Goal: Information Seeking & Learning: Check status

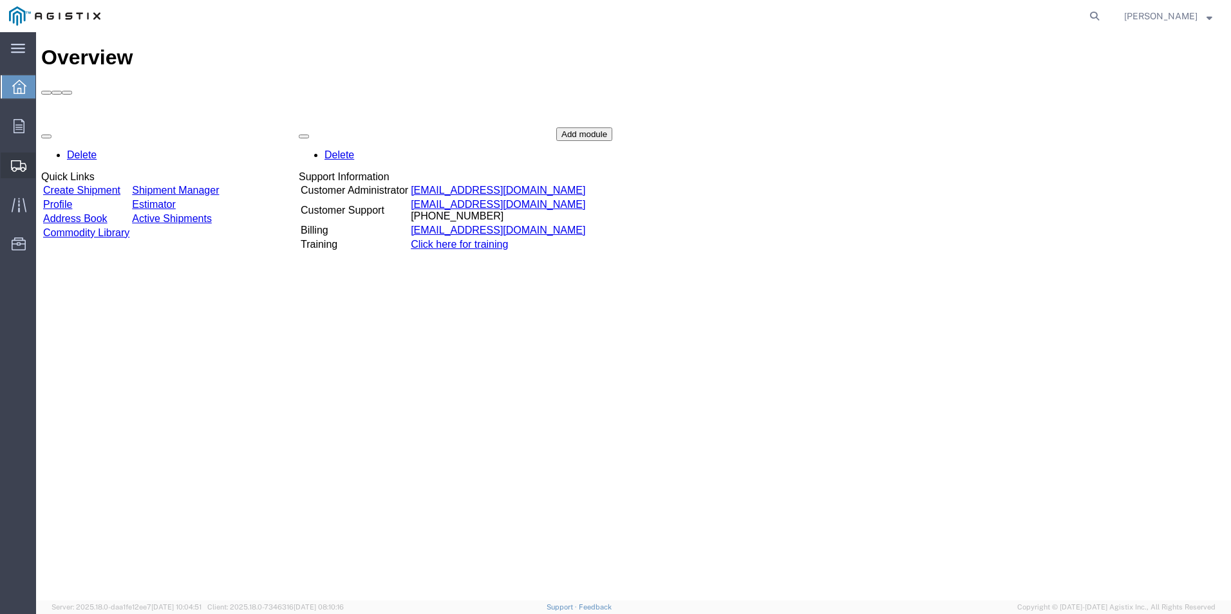
click at [0, 0] on span "Shipment Manager" at bounding box center [0, 0] width 0 height 0
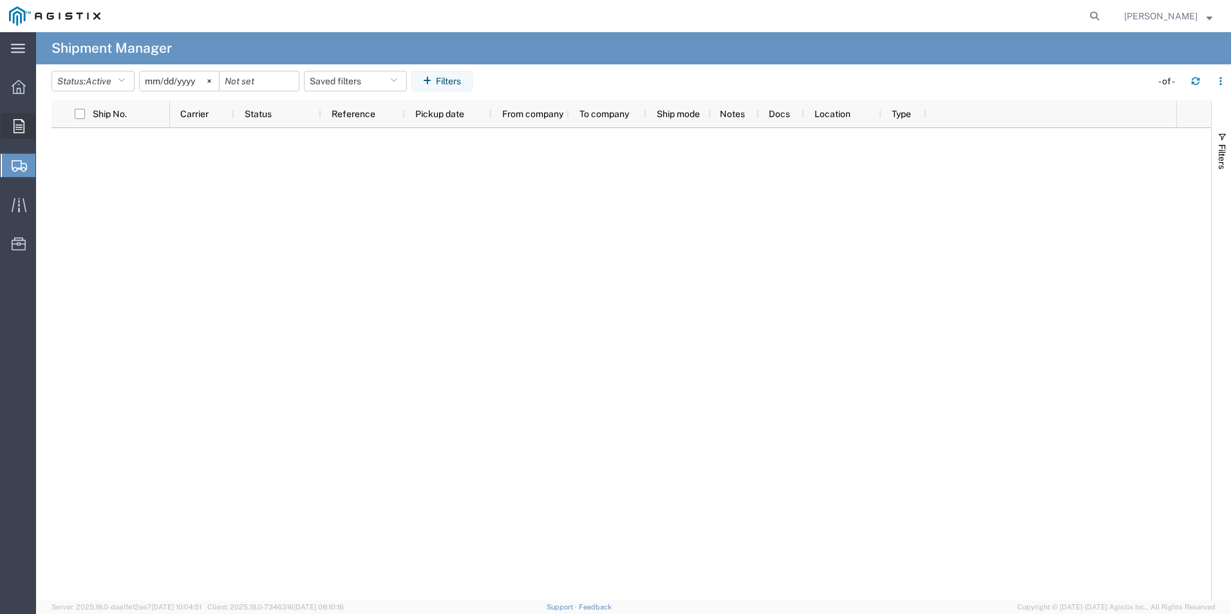
click at [21, 132] on icon at bounding box center [19, 126] width 11 height 14
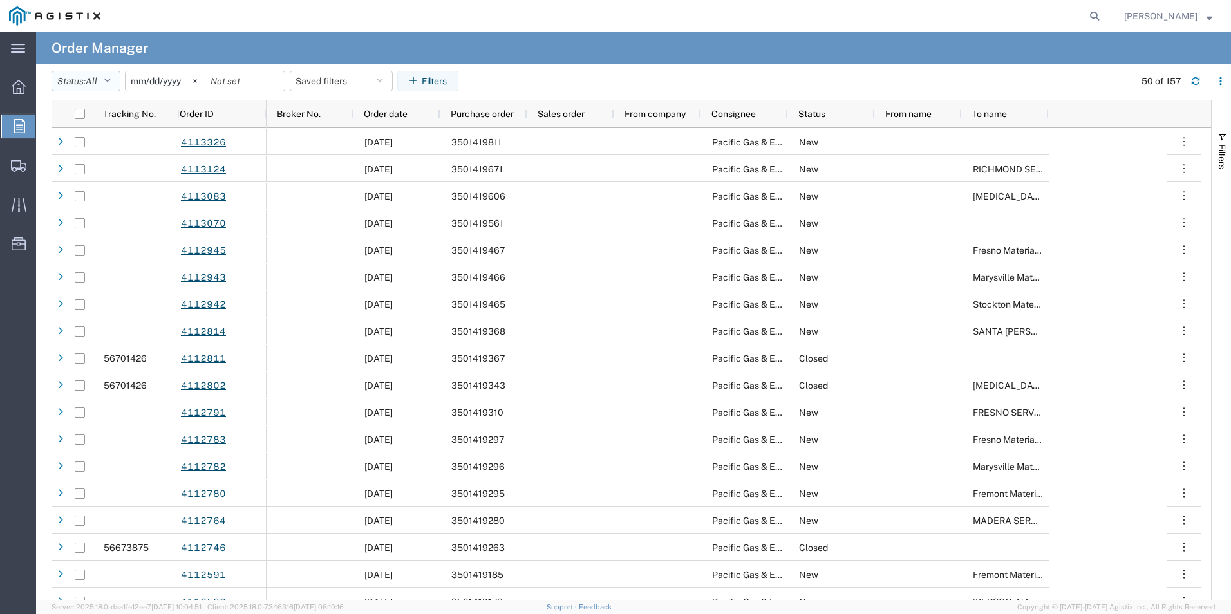
click at [111, 82] on icon "button" at bounding box center [107, 81] width 7 height 9
click at [203, 82] on svg-icon at bounding box center [194, 80] width 19 height 19
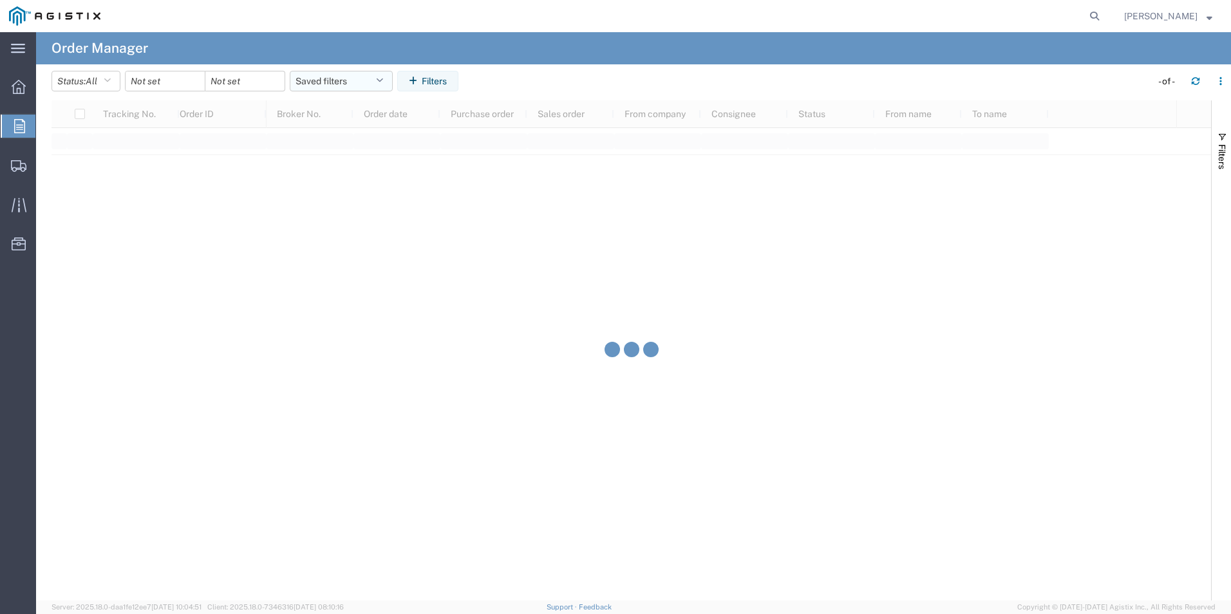
click at [383, 80] on icon "button" at bounding box center [379, 81] width 7 height 9
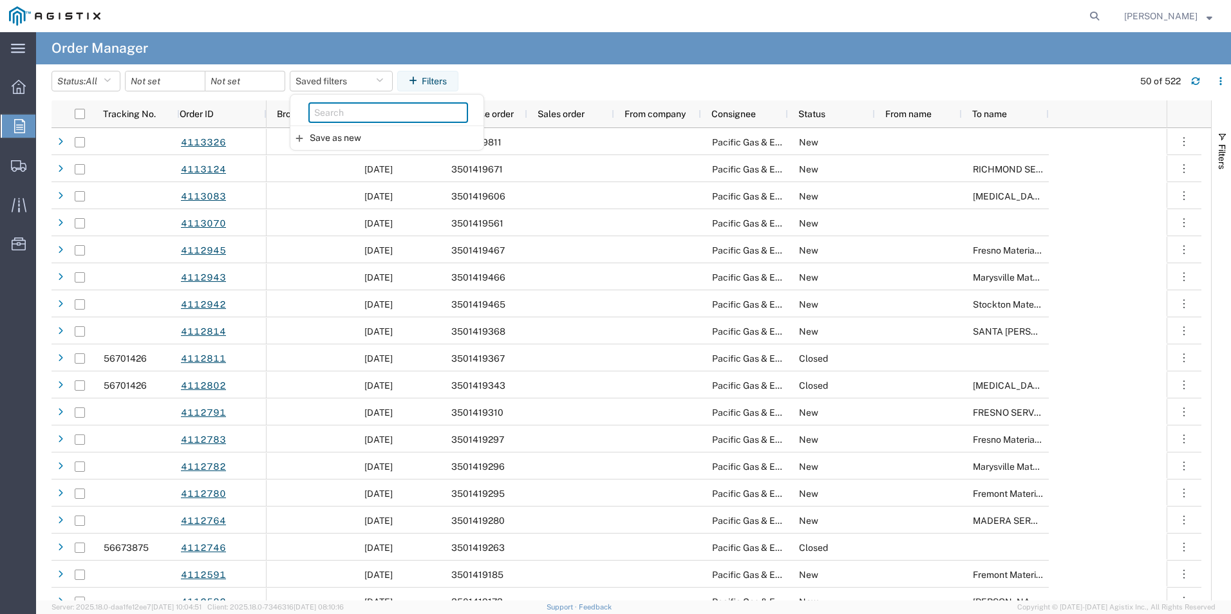
click at [377, 106] on input "search" at bounding box center [388, 112] width 160 height 21
paste input "3501402647"
type input "3501402647"
click at [391, 108] on input "3501402647" at bounding box center [388, 112] width 160 height 21
click at [565, 87] on agx-table-filter-chips "Status: All All Cancelled Orders New Orders Updated Orders Saved filters 350140…" at bounding box center [589, 86] width 1075 height 30
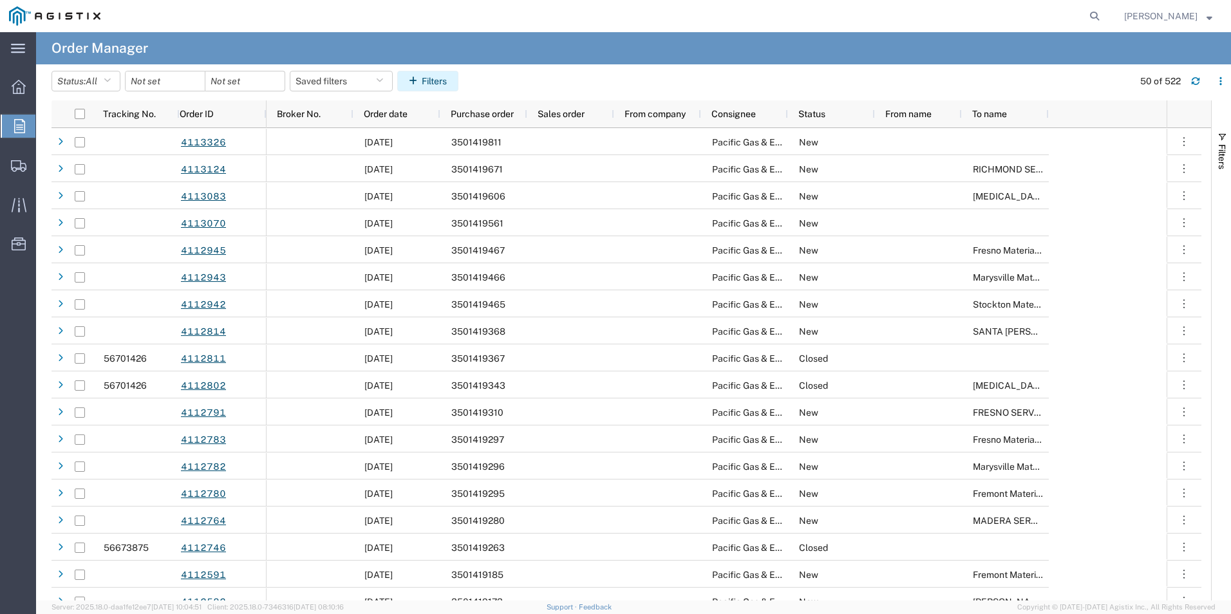
click at [443, 82] on button "Filters" at bounding box center [427, 81] width 61 height 21
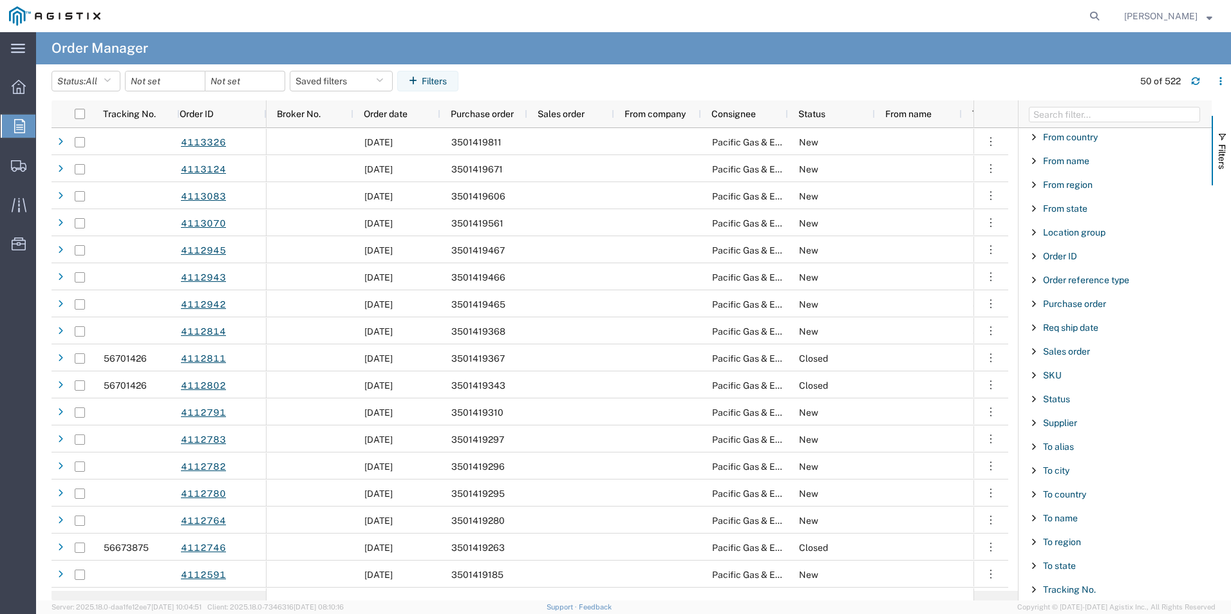
scroll to position [147, 0]
click at [1073, 308] on div "Purchase order" at bounding box center [1114, 303] width 193 height 23
type input "3501402647"
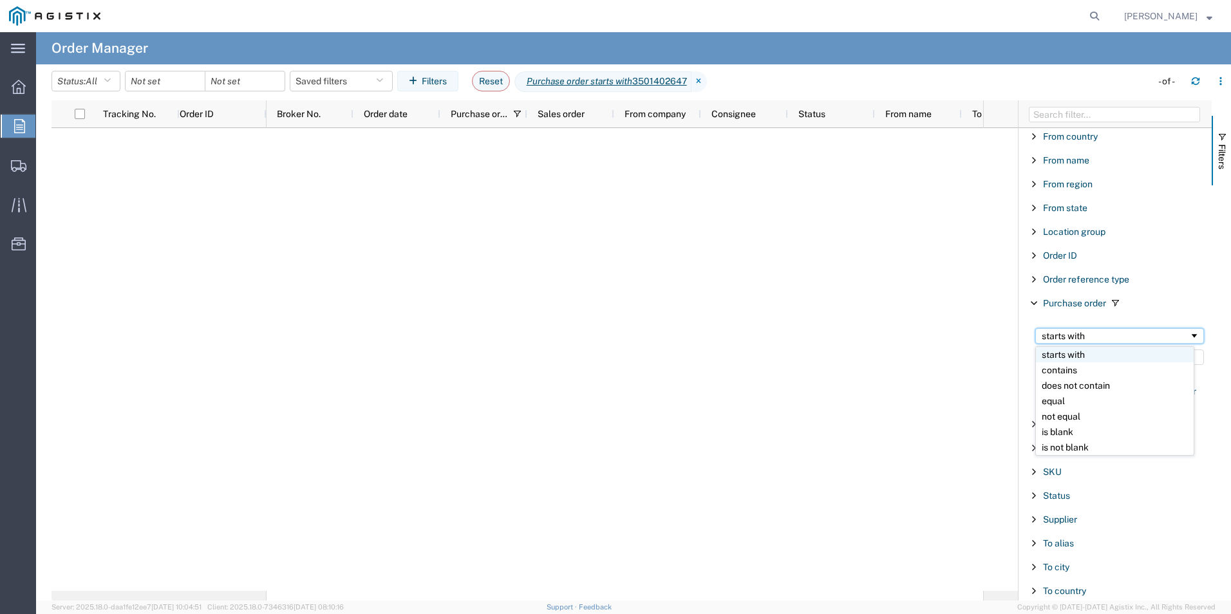
click at [1134, 339] on div "starts with" at bounding box center [1115, 336] width 147 height 10
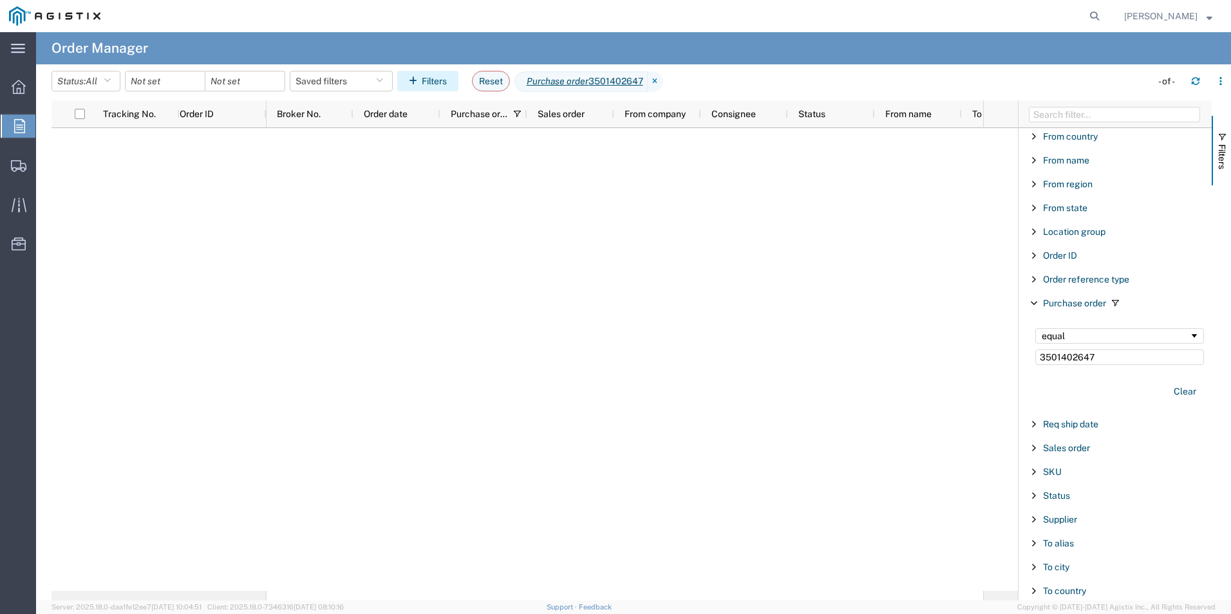
click at [447, 84] on button "Filters" at bounding box center [427, 81] width 61 height 21
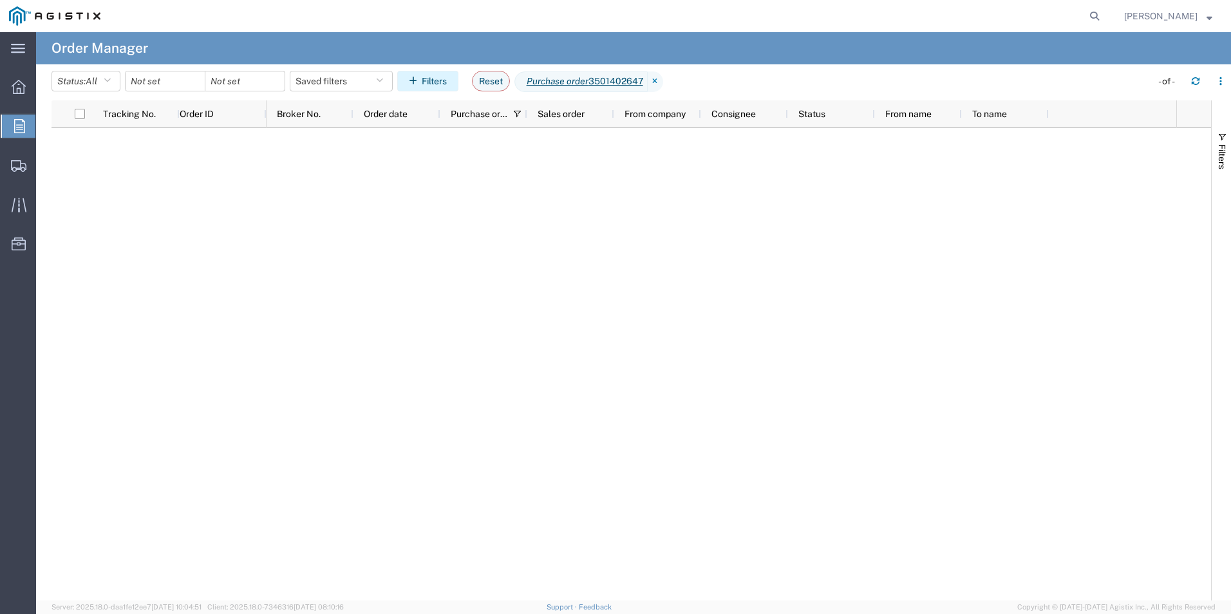
click at [432, 81] on button "Filters" at bounding box center [427, 81] width 61 height 21
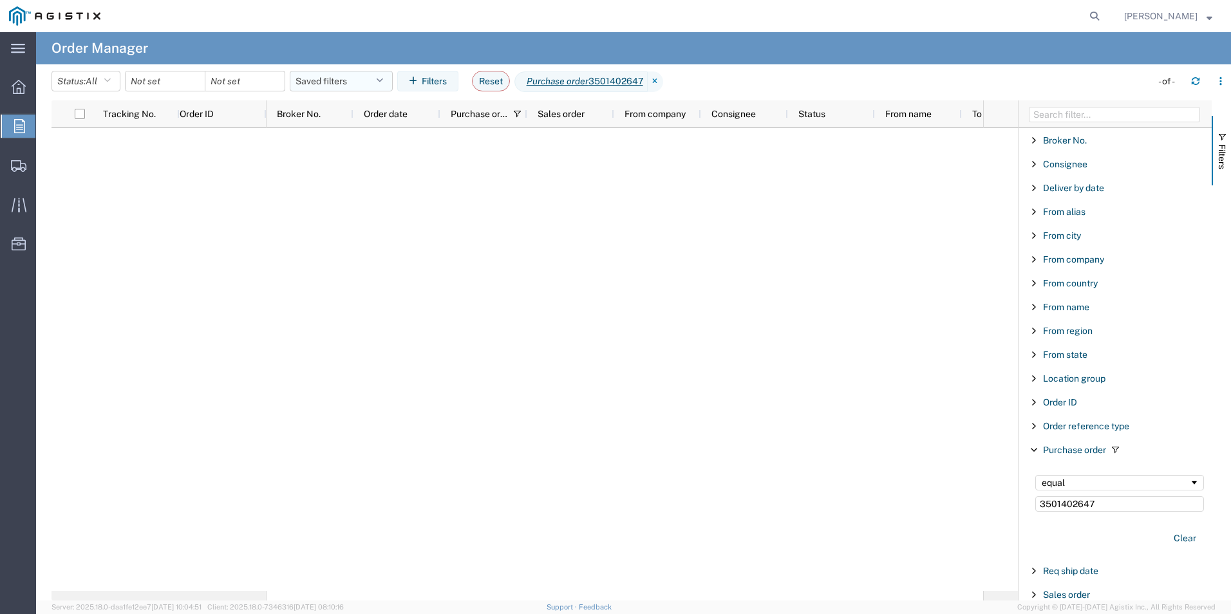
click at [383, 79] on icon "button" at bounding box center [379, 81] width 7 height 9
click at [272, 84] on input "date" at bounding box center [244, 80] width 79 height 19
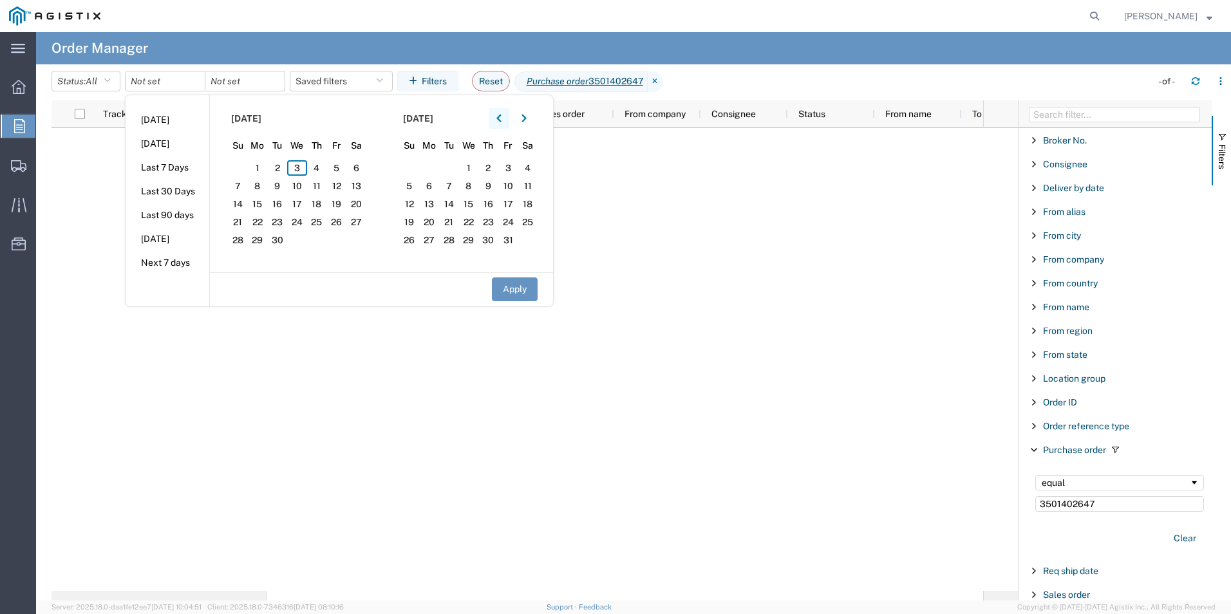
click at [507, 114] on button "button" at bounding box center [499, 118] width 21 height 21
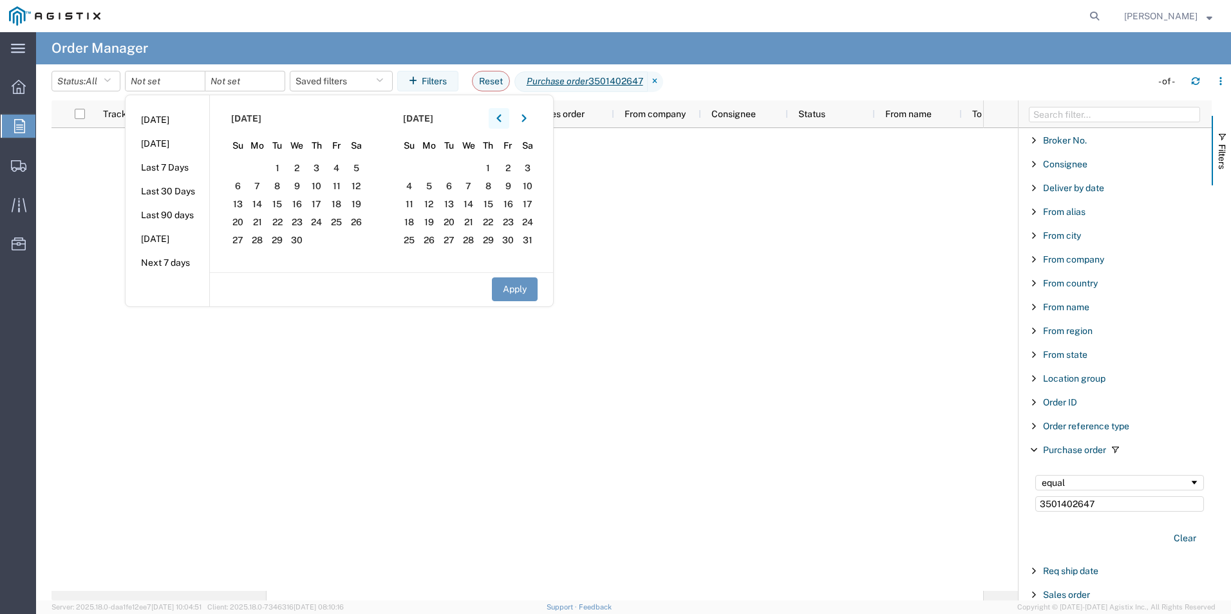
click at [507, 114] on button "button" at bounding box center [499, 118] width 21 height 21
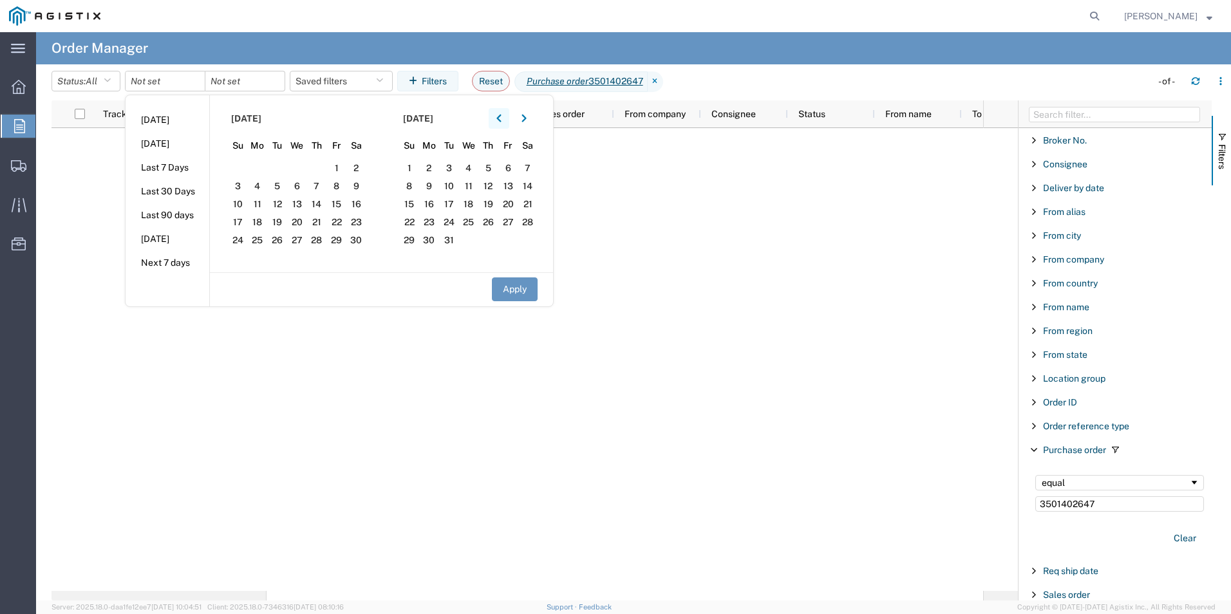
click at [507, 114] on button "button" at bounding box center [499, 118] width 21 height 21
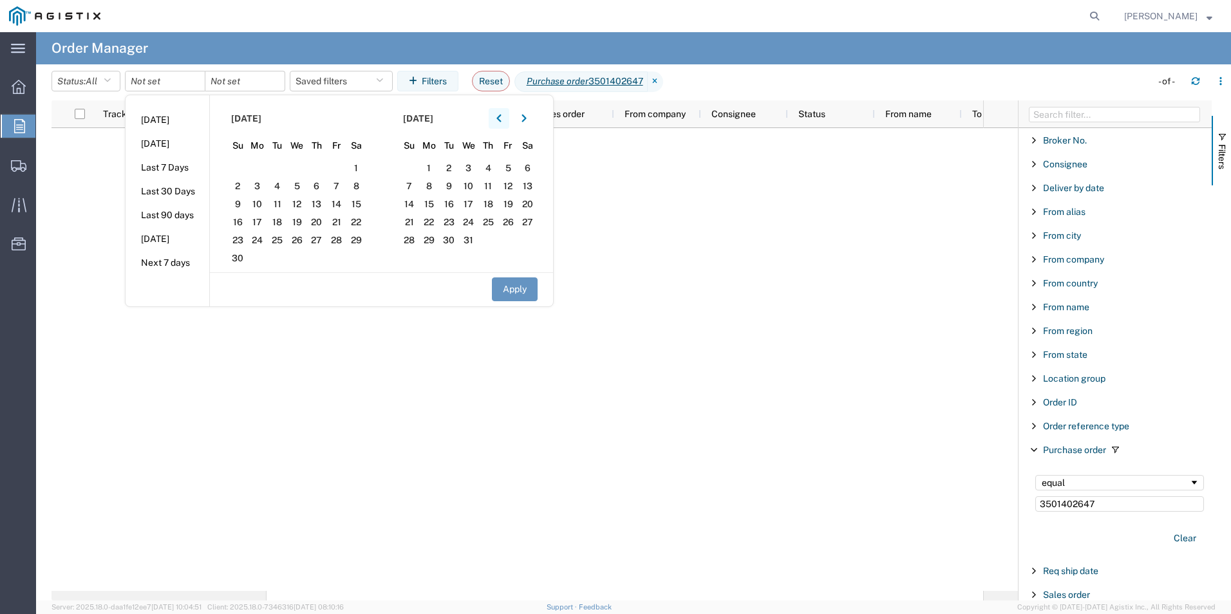
click at [507, 114] on button "button" at bounding box center [499, 118] width 21 height 21
click at [297, 165] on span "1" at bounding box center [297, 167] width 20 height 15
click at [413, 252] on span "30" at bounding box center [410, 257] width 20 height 15
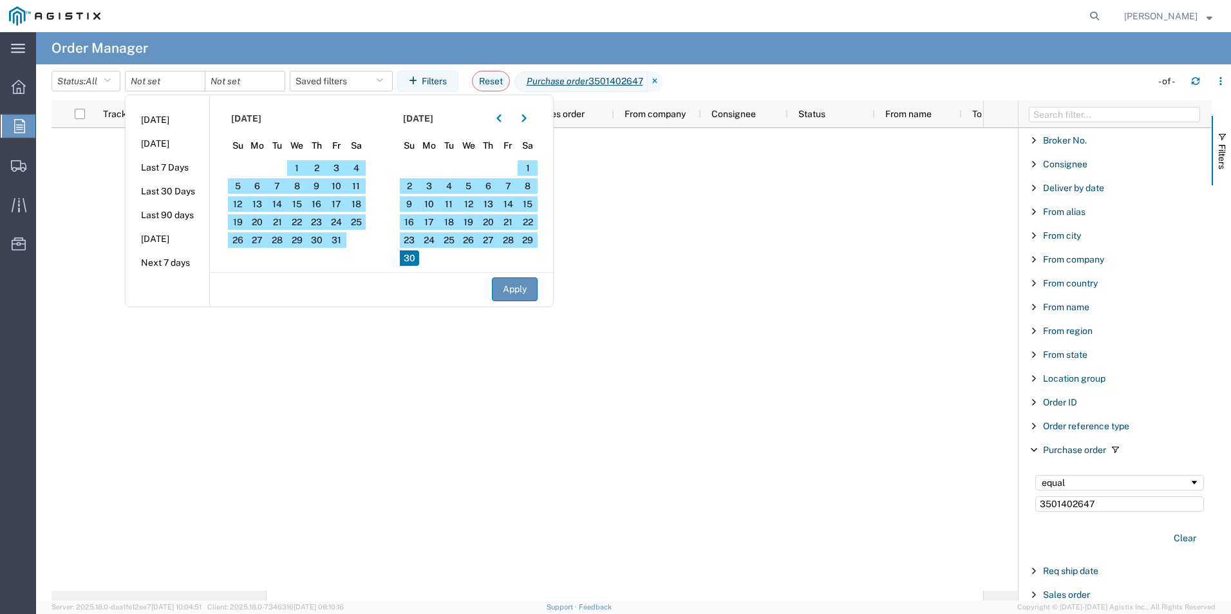
click at [514, 289] on button "Apply" at bounding box center [515, 289] width 46 height 24
type input "[DATE]"
click button "Apply" at bounding box center [515, 289] width 46 height 24
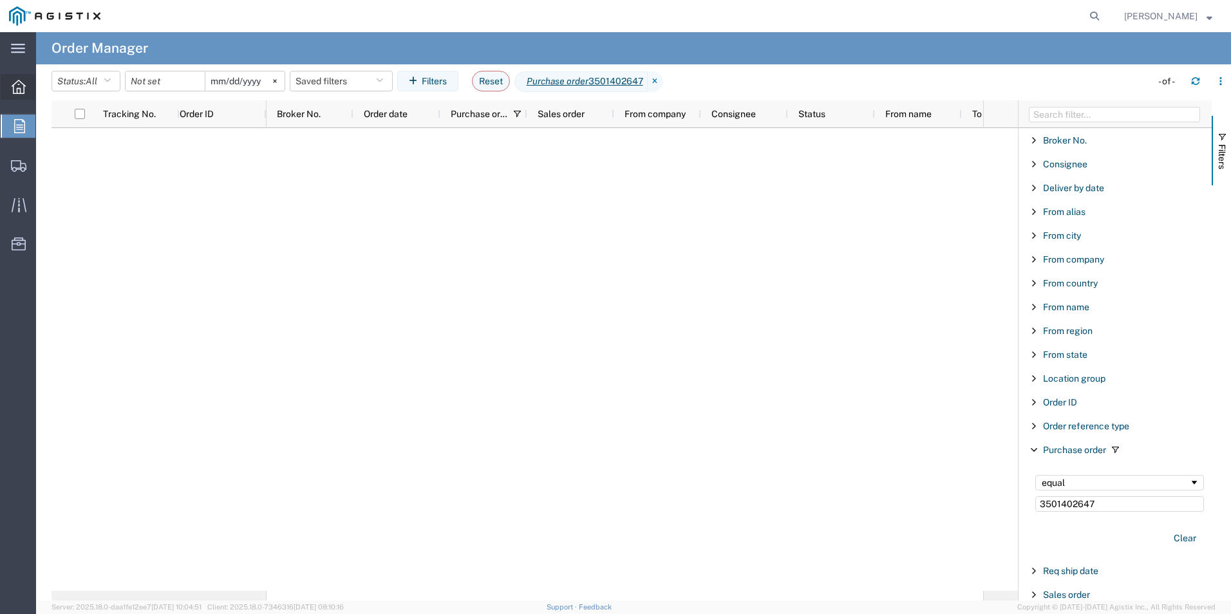
click at [15, 86] on icon at bounding box center [19, 87] width 14 height 14
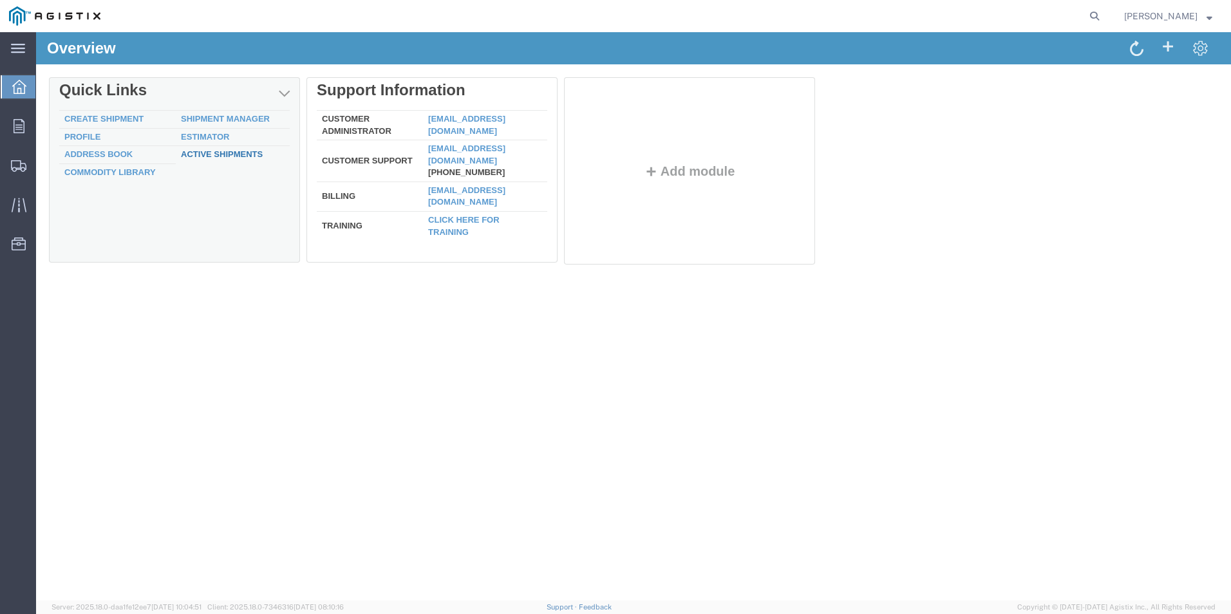
click at [234, 156] on link "Active Shipments" at bounding box center [222, 154] width 82 height 10
click at [91, 117] on link "Create Shipment" at bounding box center [103, 119] width 79 height 10
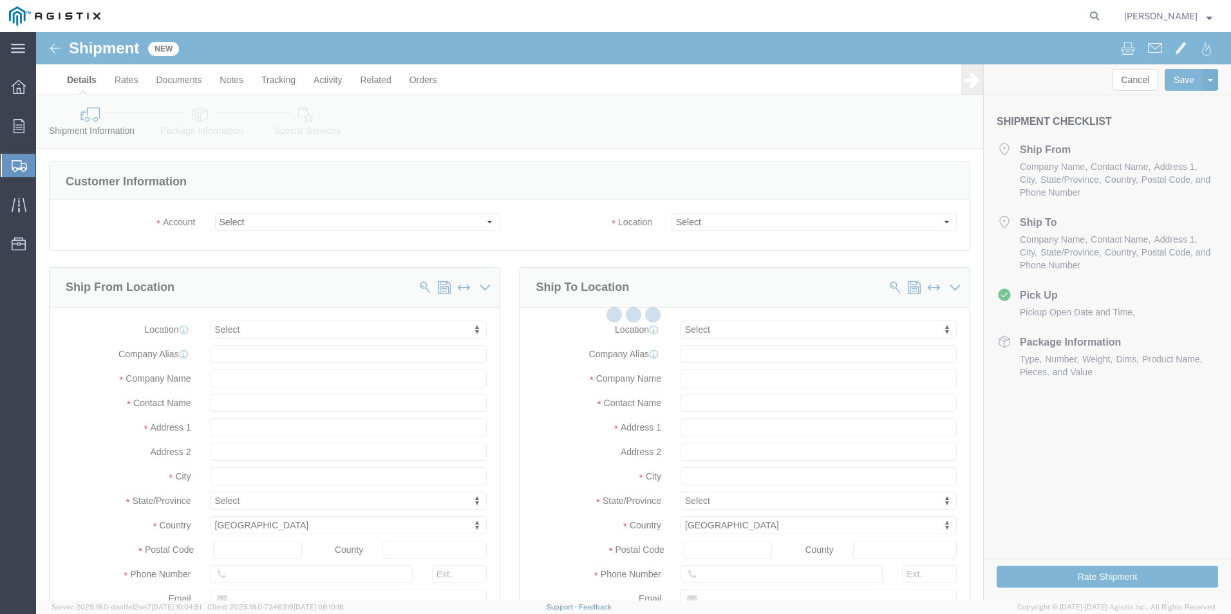
select select
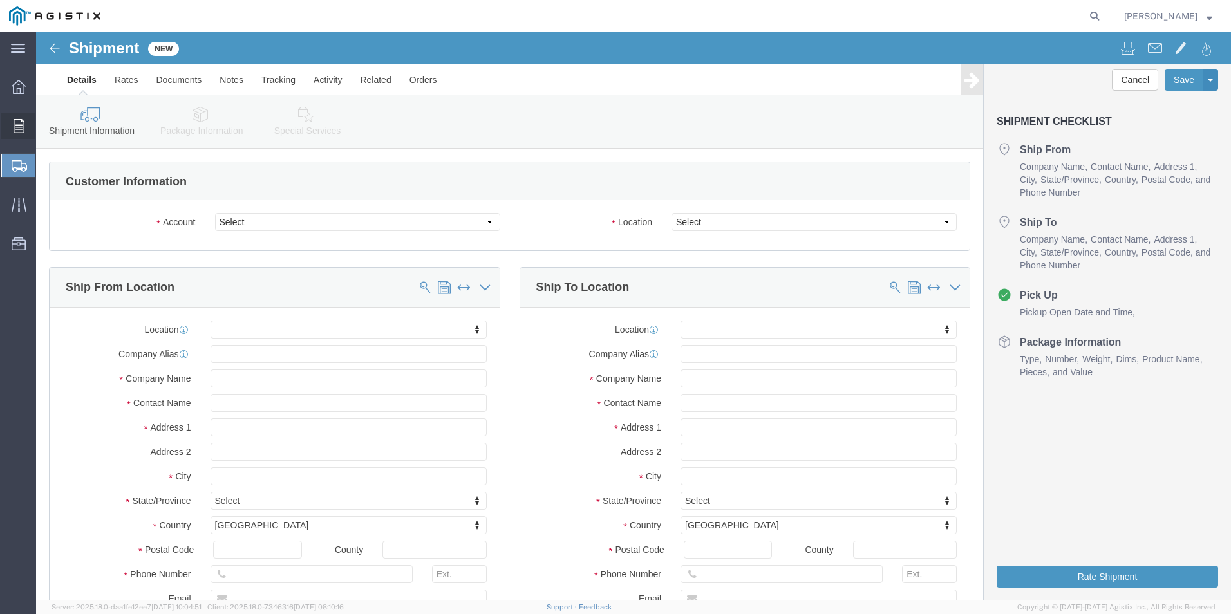
click at [14, 123] on icon at bounding box center [19, 126] width 11 height 14
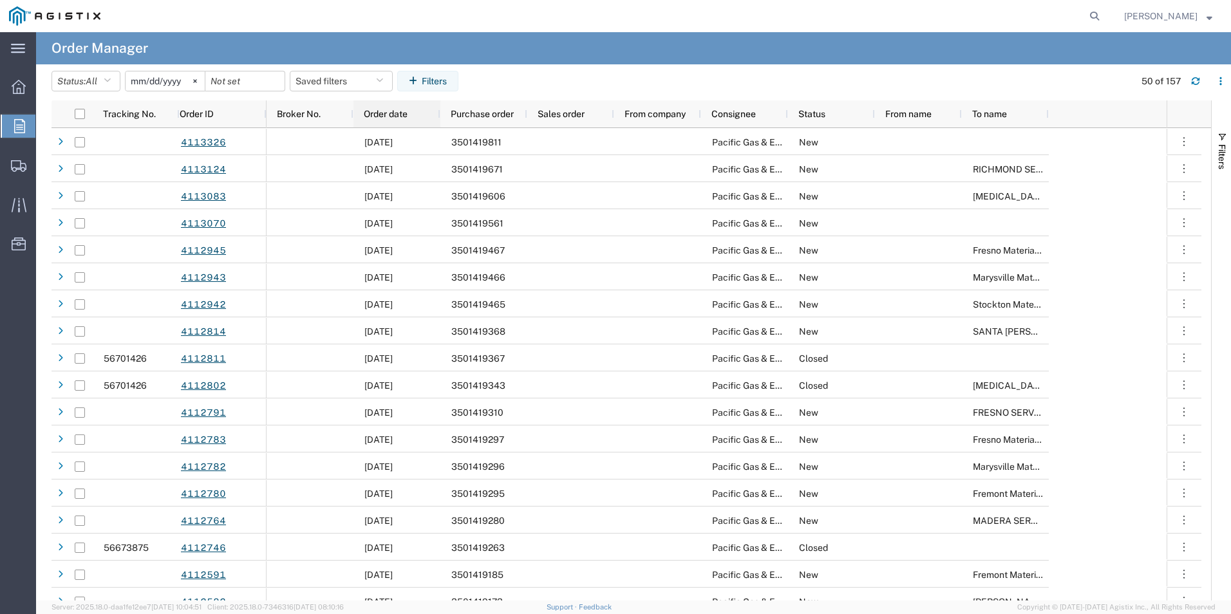
click at [424, 116] on div "Order date" at bounding box center [399, 114] width 71 height 21
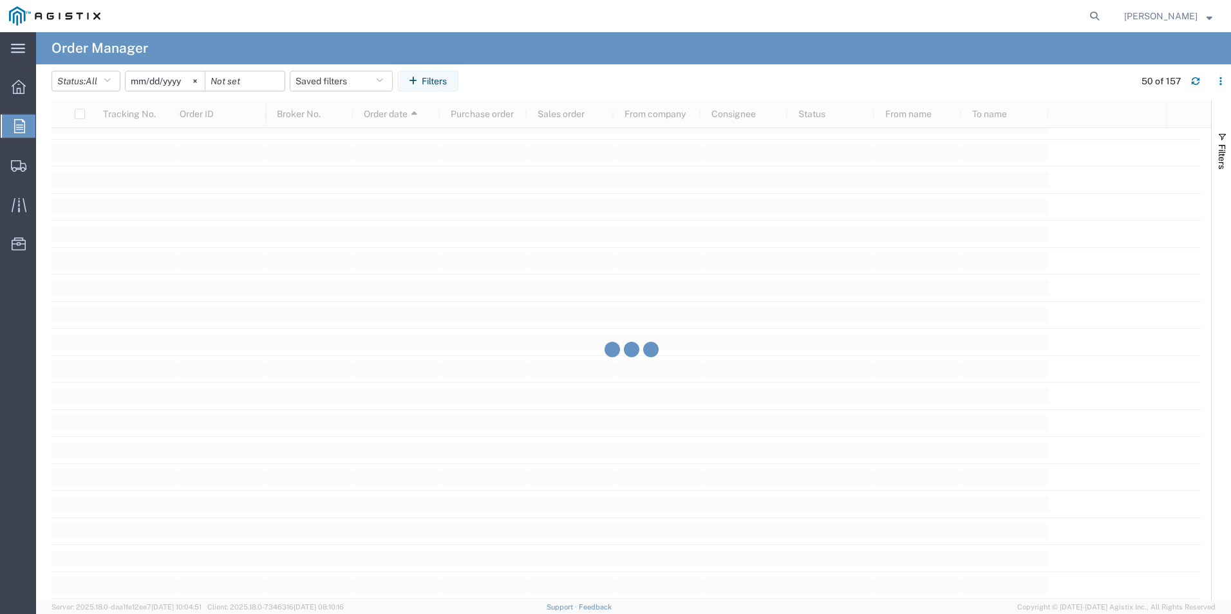
scroll to position [3463, 0]
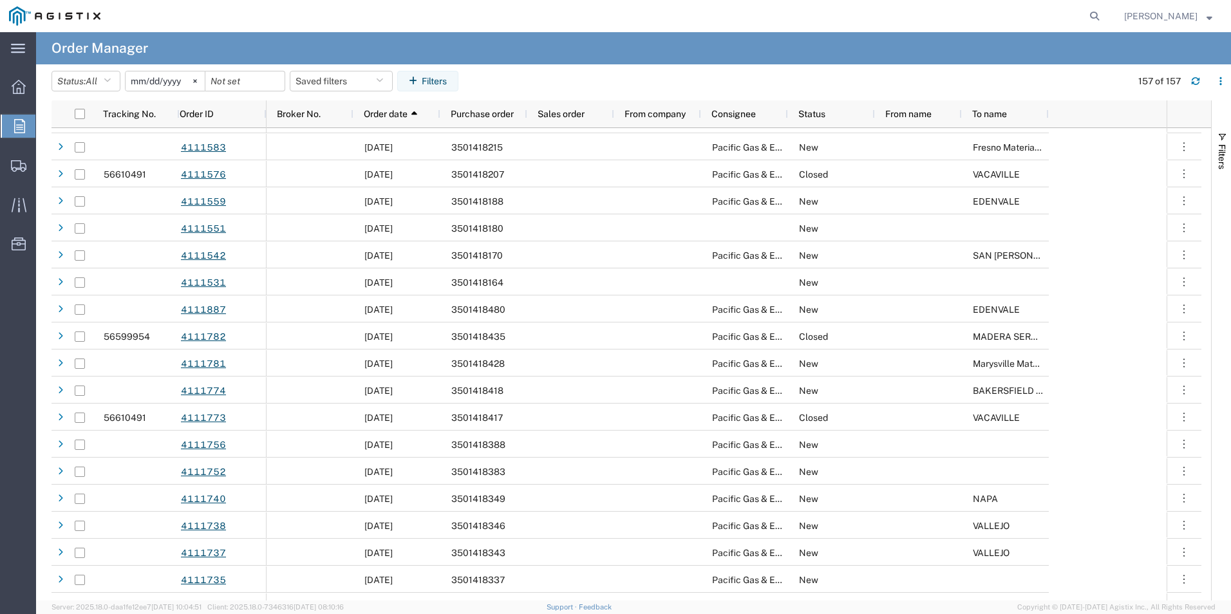
scroll to position [2614, 0]
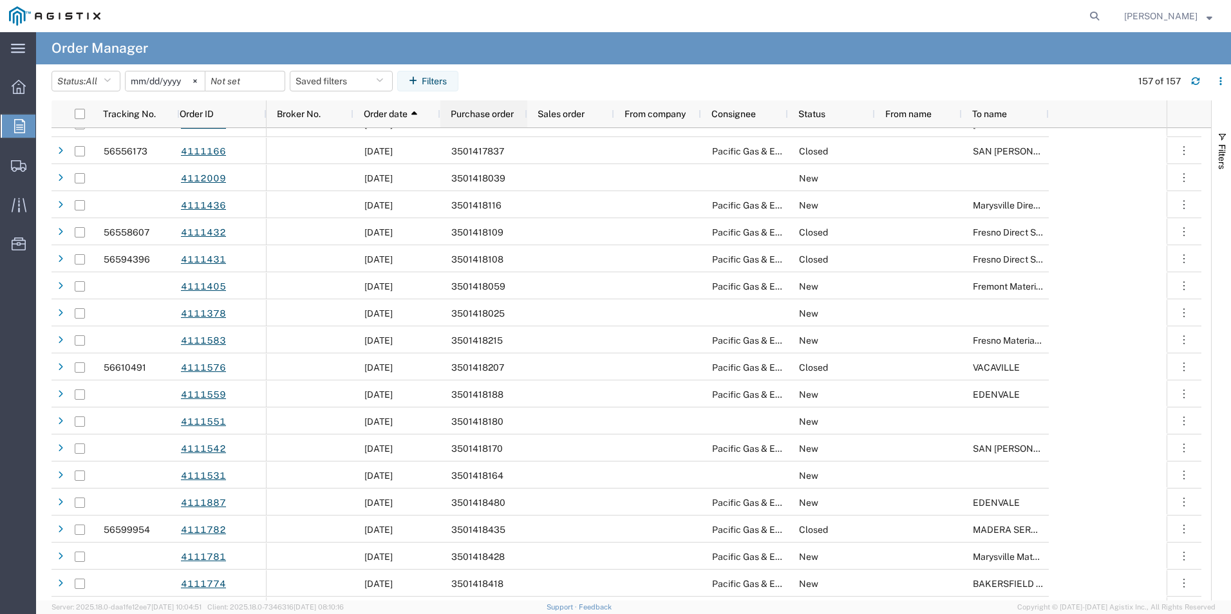
click at [499, 116] on span "Purchase order" at bounding box center [482, 114] width 63 height 10
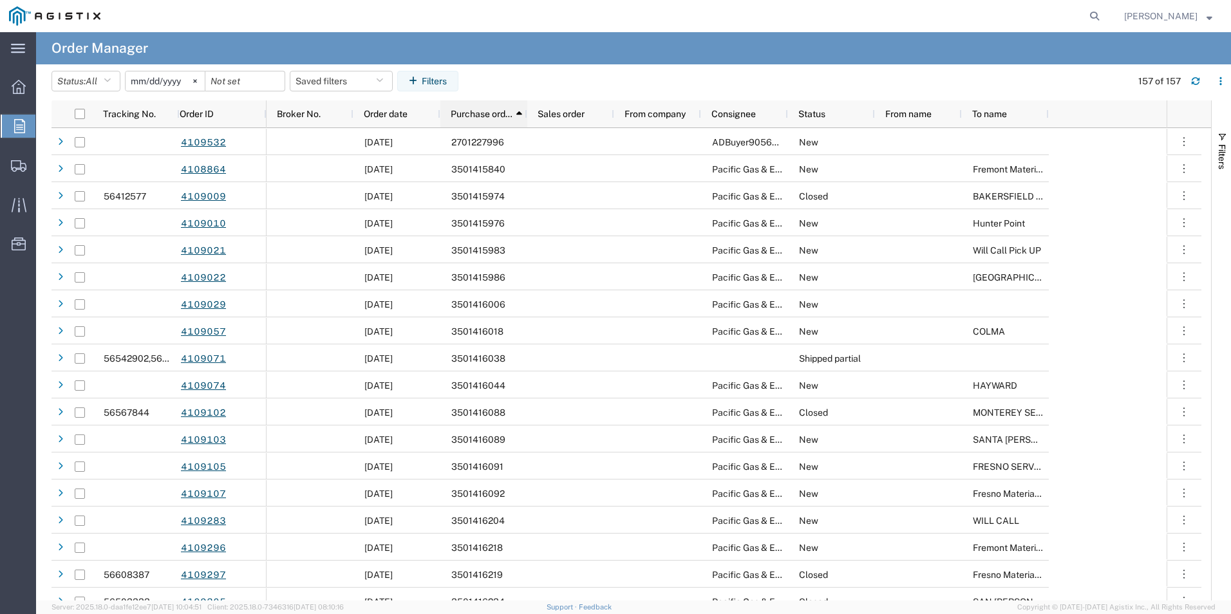
click at [505, 110] on span "Purchase order" at bounding box center [482, 114] width 62 height 10
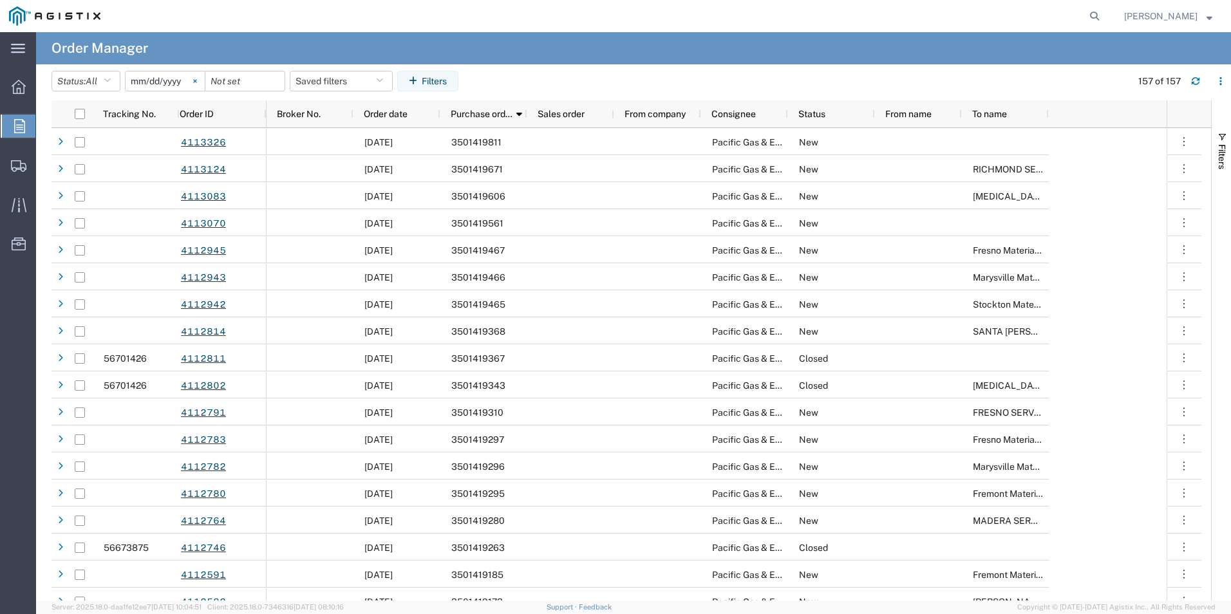
click at [197, 81] on icon at bounding box center [195, 81] width 4 height 4
click at [160, 82] on input "date" at bounding box center [165, 80] width 79 height 19
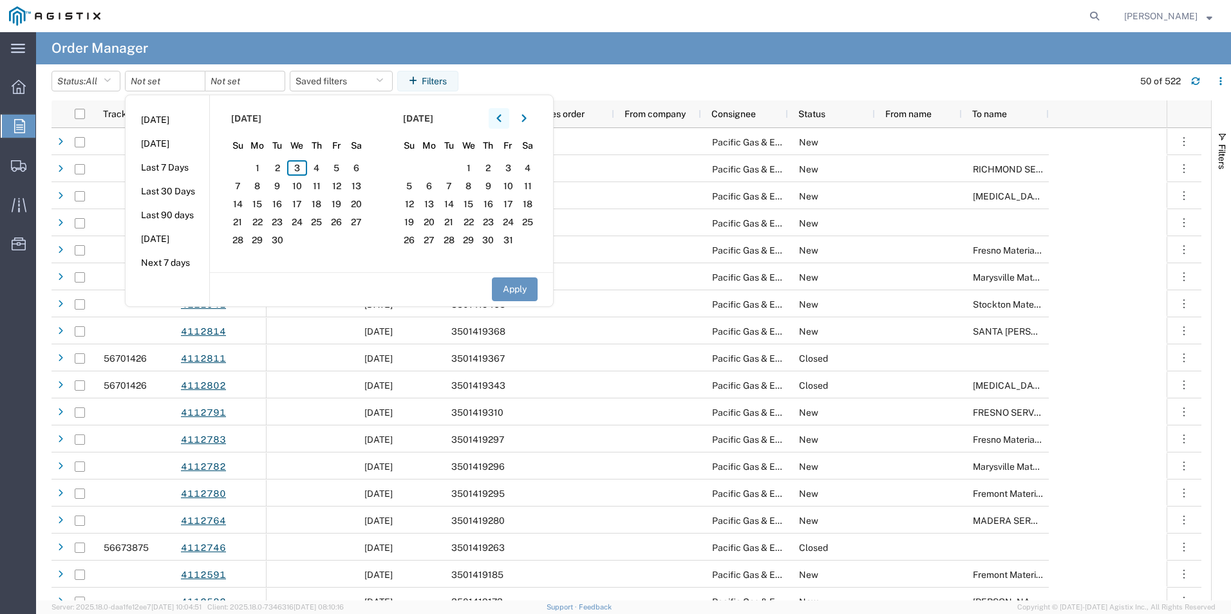
click at [507, 117] on button "button" at bounding box center [499, 118] width 21 height 21
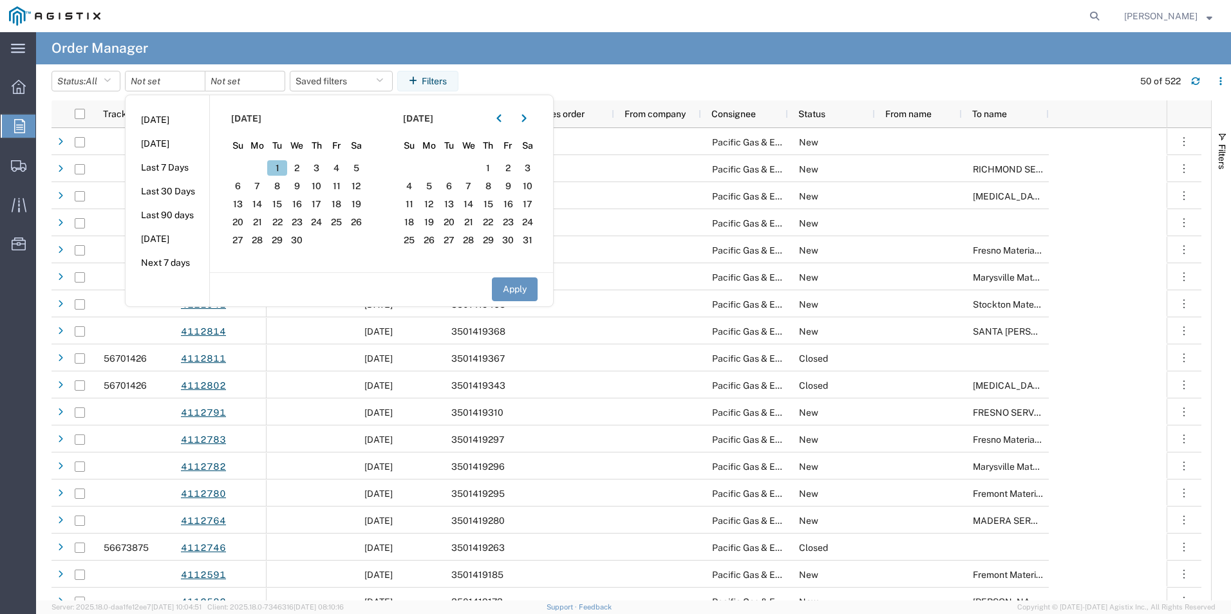
click at [285, 165] on span "1" at bounding box center [277, 167] width 20 height 15
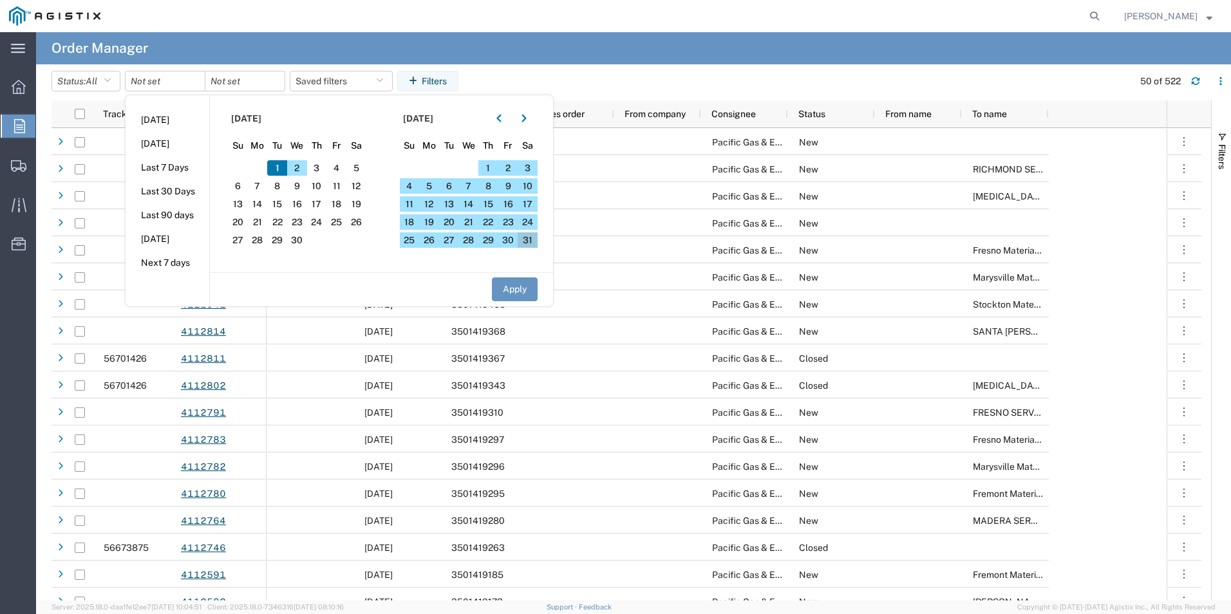
click at [536, 240] on span "31" at bounding box center [528, 239] width 20 height 15
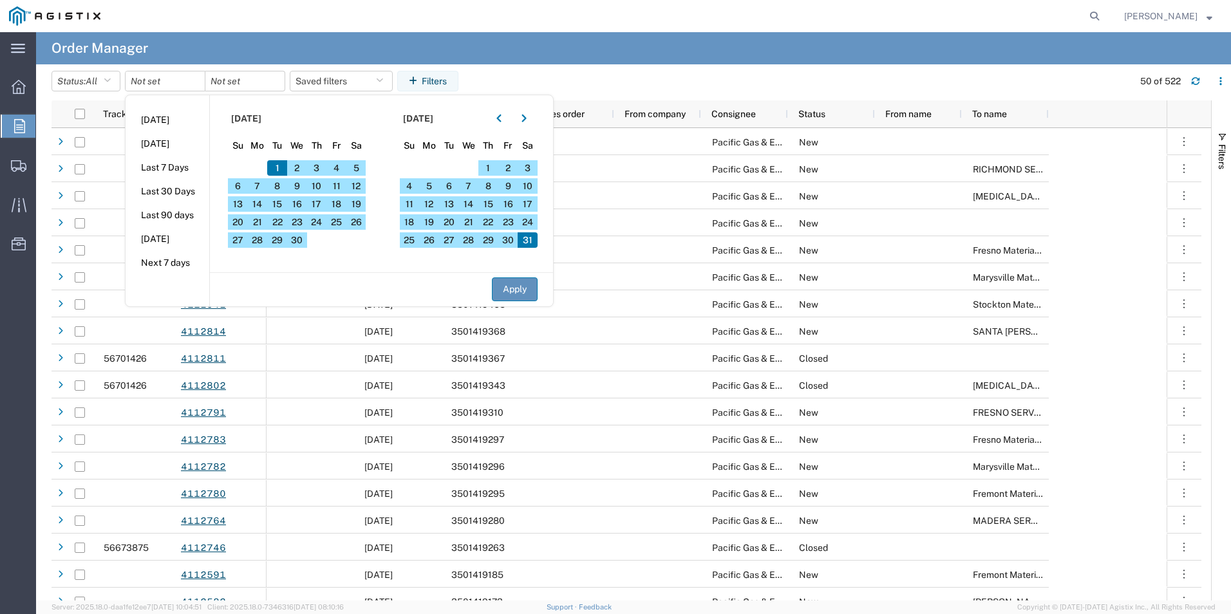
click at [523, 295] on button "Apply" at bounding box center [515, 289] width 46 height 24
type input "[DATE]"
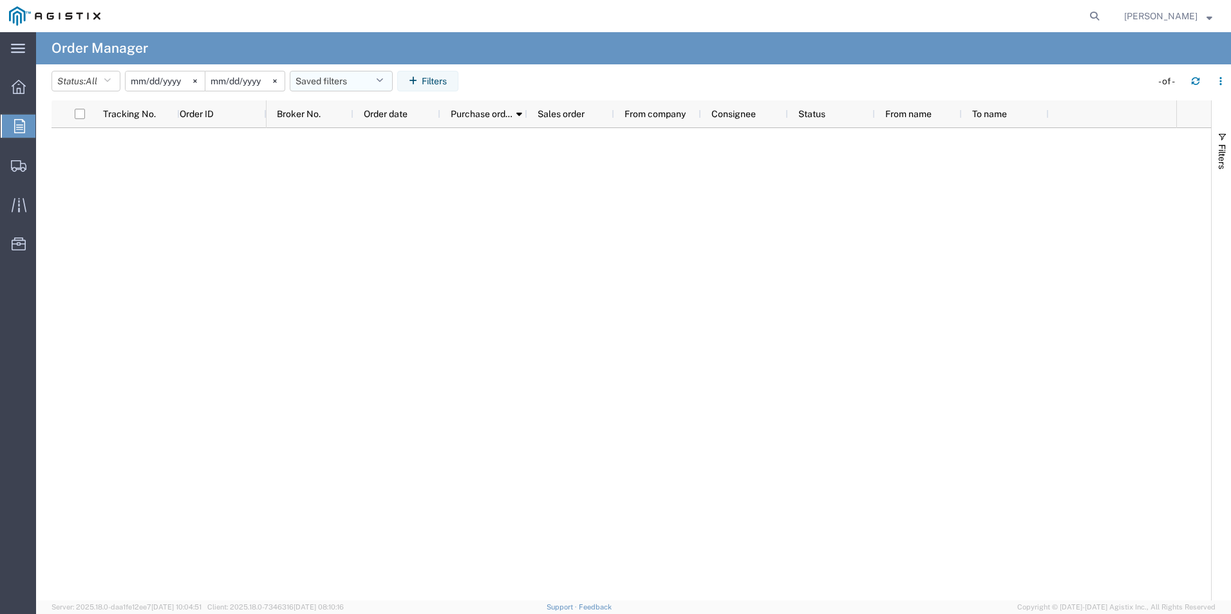
click at [354, 83] on button "Saved filters" at bounding box center [341, 81] width 103 height 21
click at [104, 84] on button "Status: All" at bounding box center [86, 81] width 69 height 21
click at [95, 109] on span "All" at bounding box center [127, 110] width 150 height 20
click at [1187, 79] on button "button" at bounding box center [1195, 81] width 21 height 21
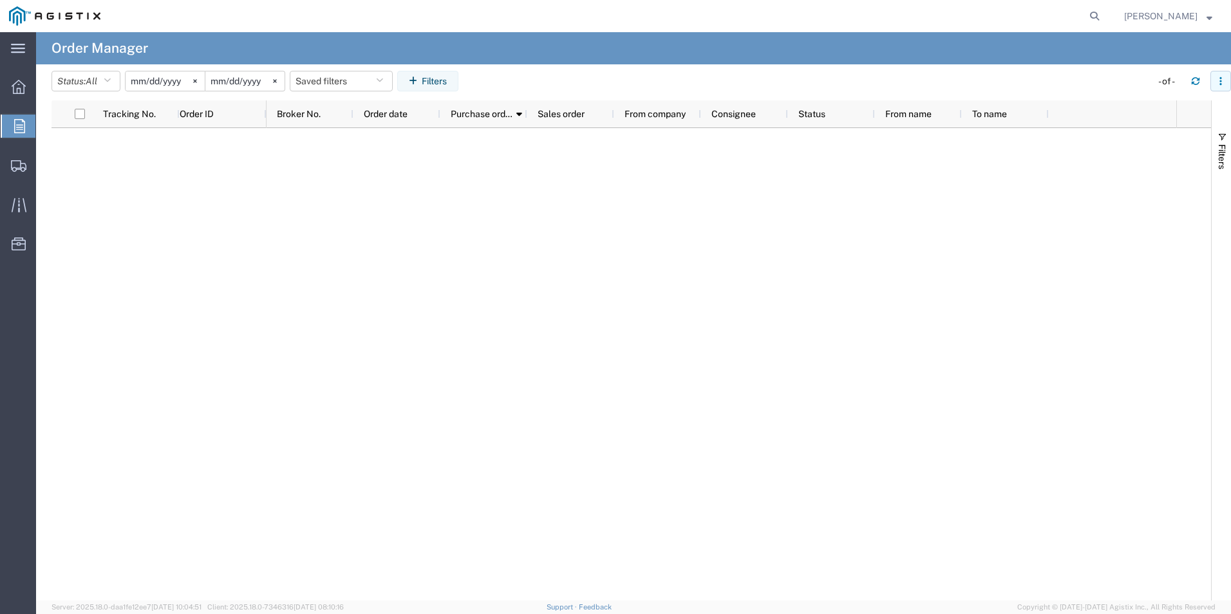
click at [1214, 84] on button "button" at bounding box center [1220, 81] width 21 height 21
click at [898, 289] on div at bounding box center [722, 364] width 910 height 473
click at [1230, 151] on button "Filters" at bounding box center [1221, 151] width 19 height 70
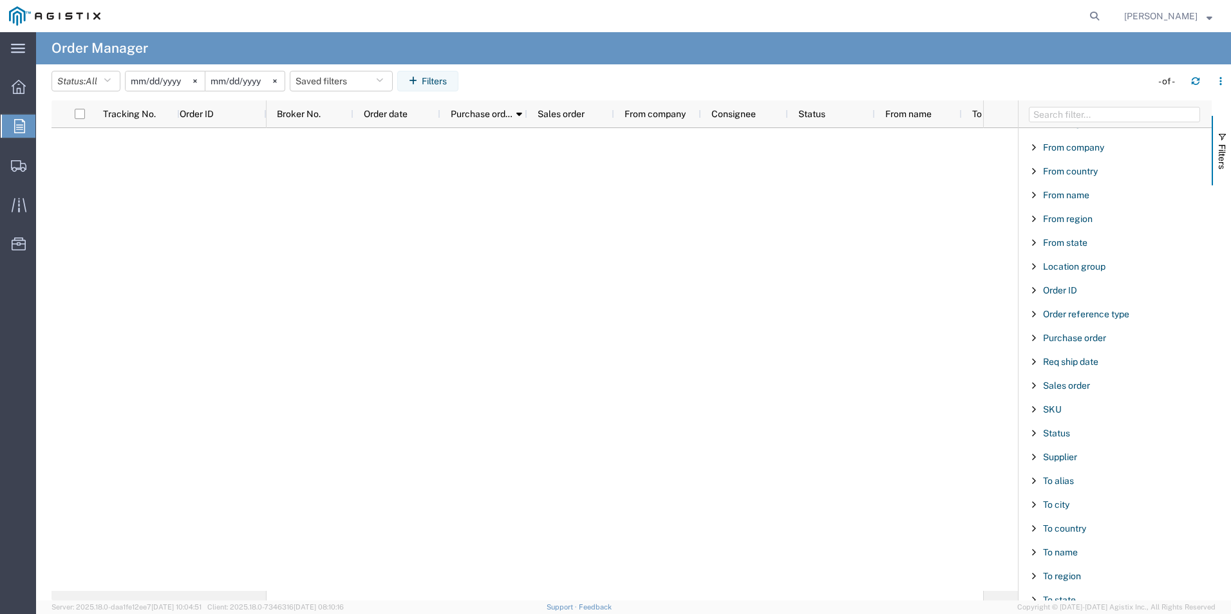
scroll to position [129, 0]
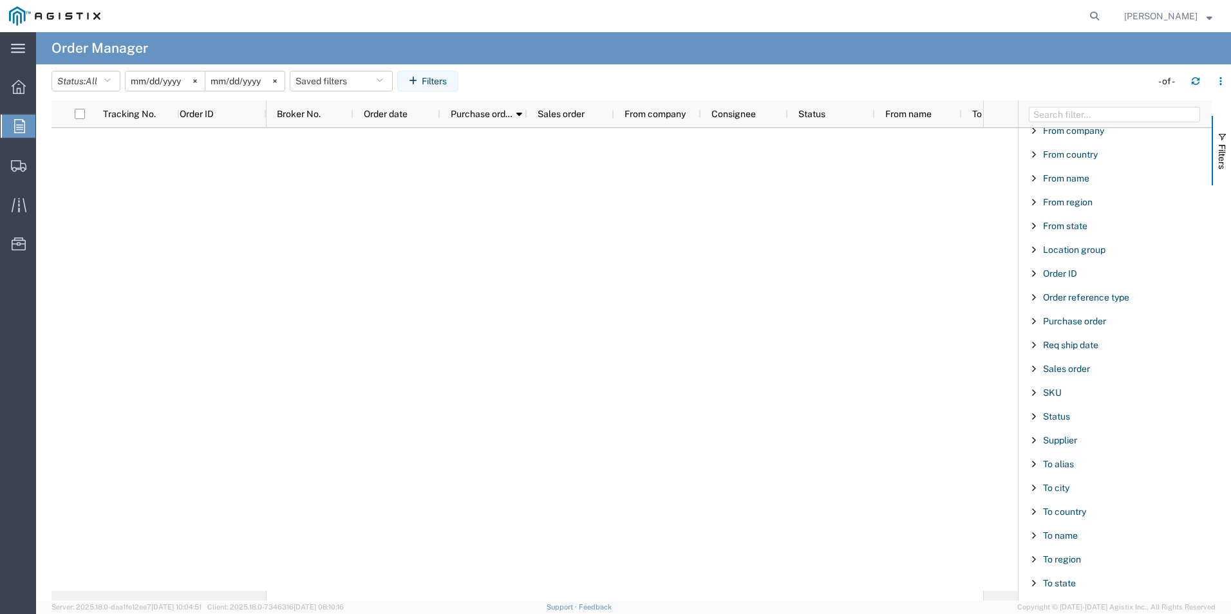
click at [1078, 314] on div "Purchase order" at bounding box center [1114, 321] width 193 height 23
click at [1076, 366] on div "starts with" at bounding box center [1119, 365] width 184 height 52
click at [1071, 379] on input "Filter Value" at bounding box center [1119, 375] width 169 height 15
click at [1086, 348] on div "starts with" at bounding box center [1119, 353] width 169 height 15
click at [1084, 372] on input "Filter Value" at bounding box center [1119, 375] width 169 height 15
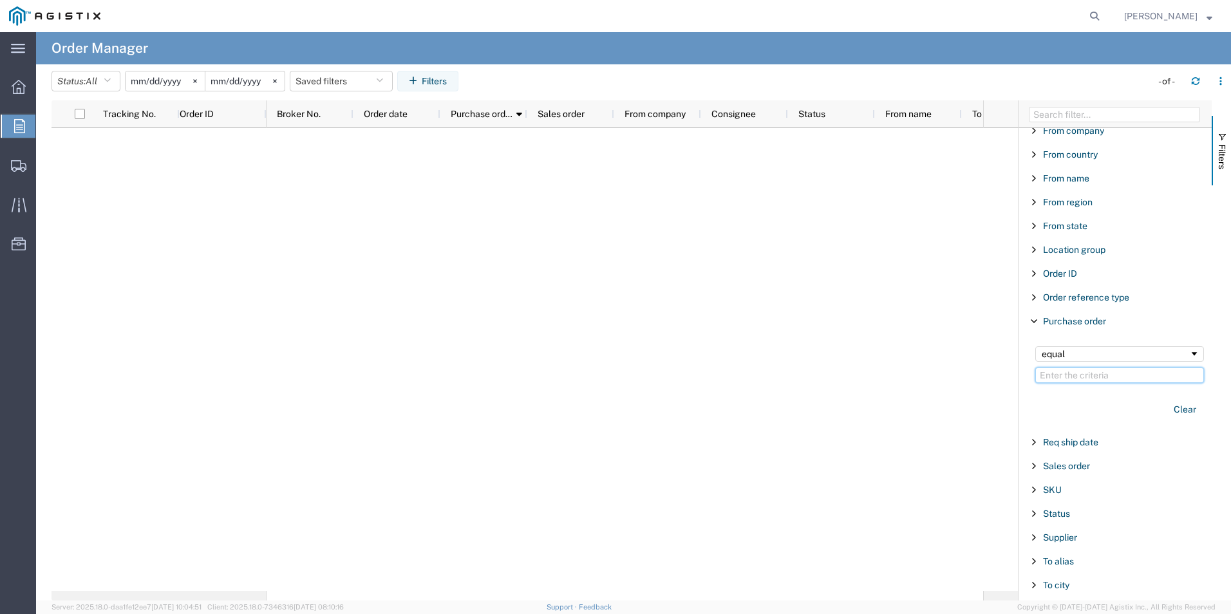
paste input "3501402647"
type input "3501402647"
